Goal: Register for event/course

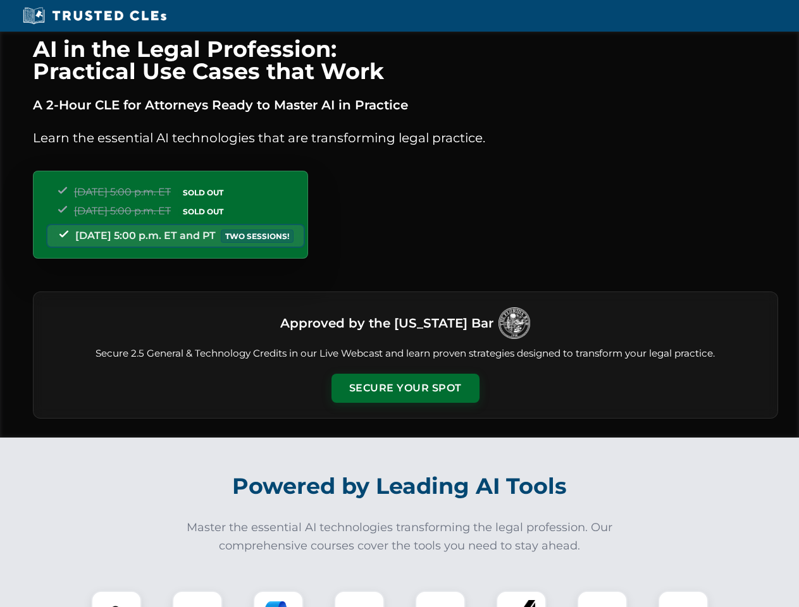
click at [405, 388] on button "Secure Your Spot" at bounding box center [405, 388] width 148 height 29
click at [116, 599] on img at bounding box center [116, 616] width 37 height 37
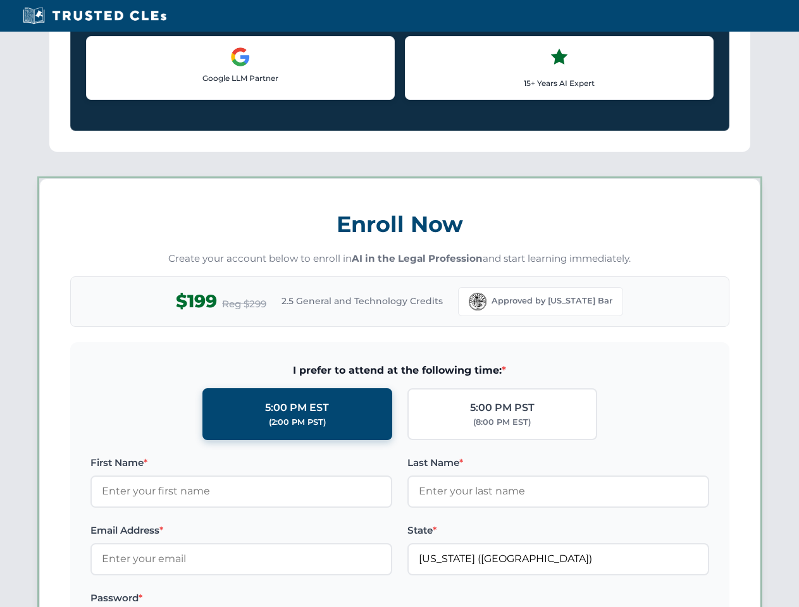
click at [278, 599] on label "Password *" at bounding box center [241, 598] width 302 height 15
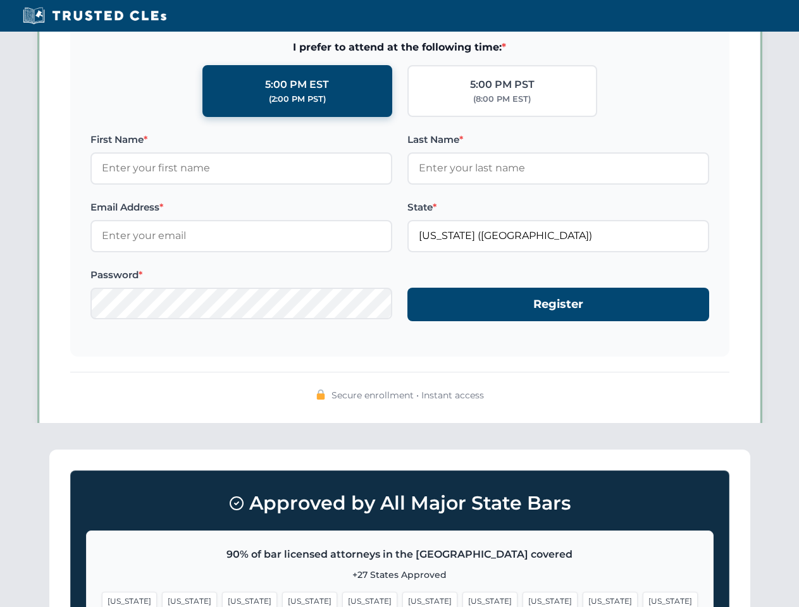
click at [583, 599] on span "[US_STATE]" at bounding box center [610, 601] width 55 height 18
